Goal: Task Accomplishment & Management: Complete application form

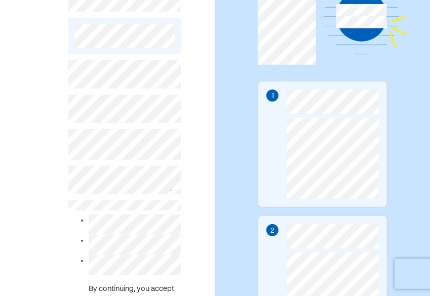
scroll to position [256, 0]
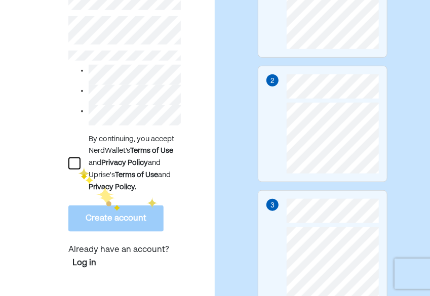
click at [78, 167] on div at bounding box center [74, 164] width 12 height 12
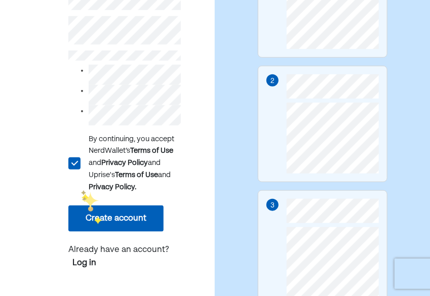
click at [99, 225] on button "Create account" at bounding box center [115, 219] width 95 height 26
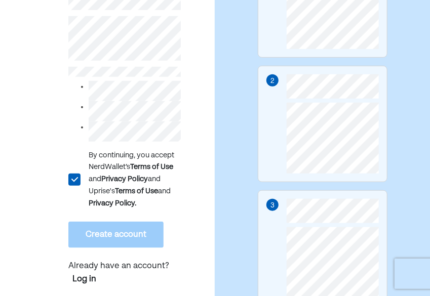
click at [77, 181] on div "L" at bounding box center [74, 180] width 12 height 12
click at [77, 181] on div at bounding box center [74, 180] width 12 height 12
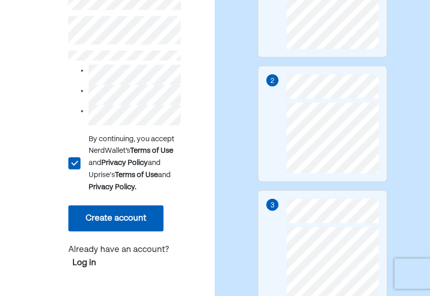
click at [131, 220] on button "Create account" at bounding box center [115, 219] width 95 height 26
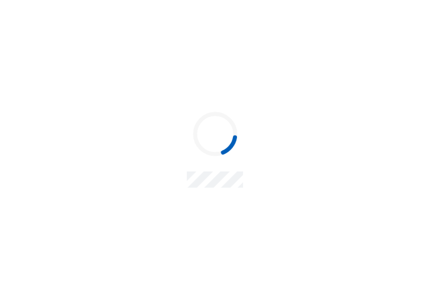
scroll to position [0, 0]
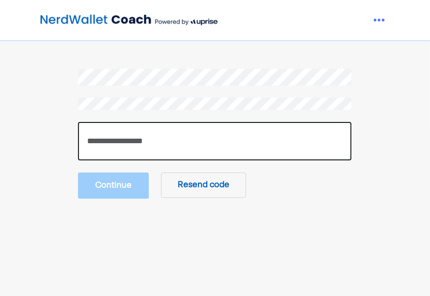
click at [182, 152] on input "number" at bounding box center [215, 141] width 274 height 39
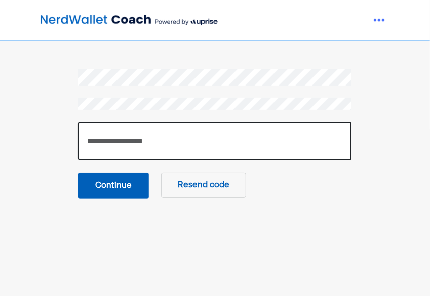
type input "******"
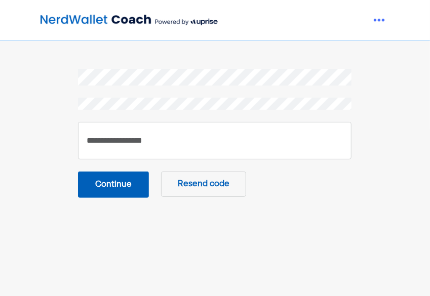
click at [111, 189] on button "Continue" at bounding box center [113, 185] width 71 height 26
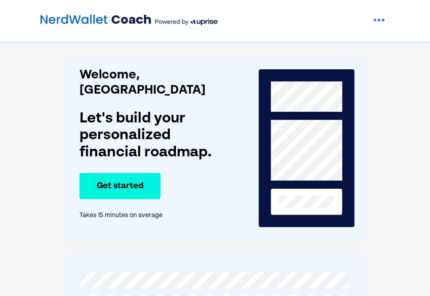
click at [125, 173] on button "Get started" at bounding box center [120, 186] width 81 height 26
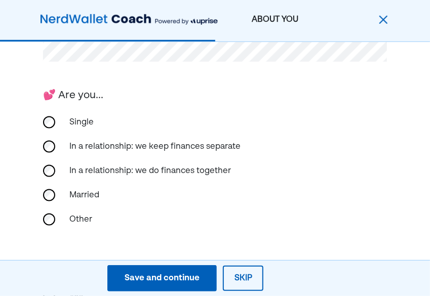
scroll to position [216, 0]
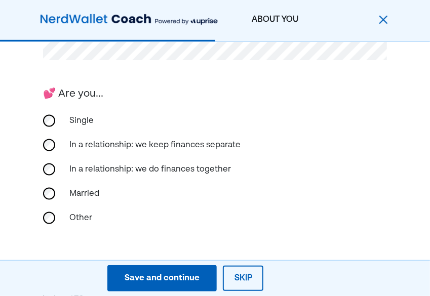
click at [153, 168] on div "In a relationship: we do finances together" at bounding box center [150, 170] width 174 height 24
click at [117, 192] on div "Married" at bounding box center [113, 194] width 101 height 24
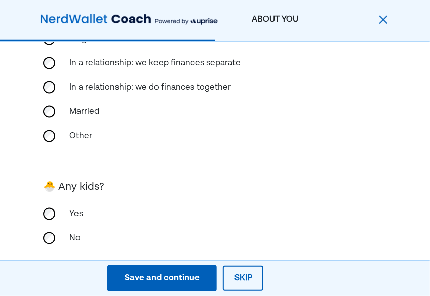
scroll to position [318, 0]
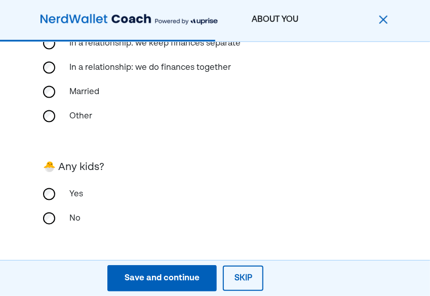
click at [176, 290] on button "Save and continue Save Save and continue" at bounding box center [161, 279] width 109 height 26
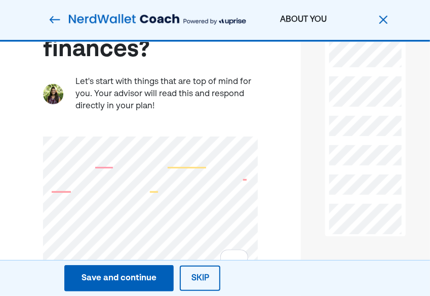
scroll to position [156, 0]
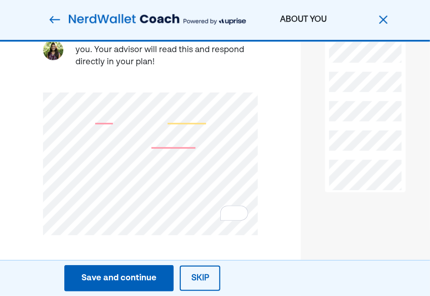
click at [127, 284] on div "Save and continue" at bounding box center [119, 279] width 75 height 12
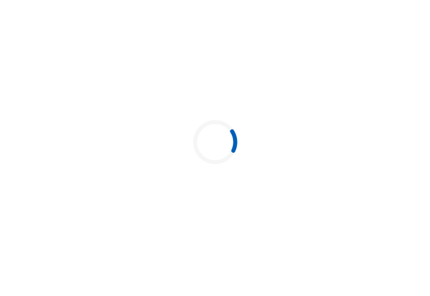
scroll to position [0, 0]
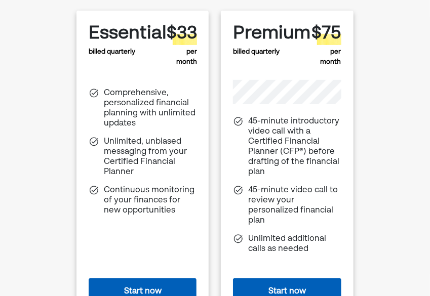
scroll to position [112, 0]
